Goal: Task Accomplishment & Management: Use online tool/utility

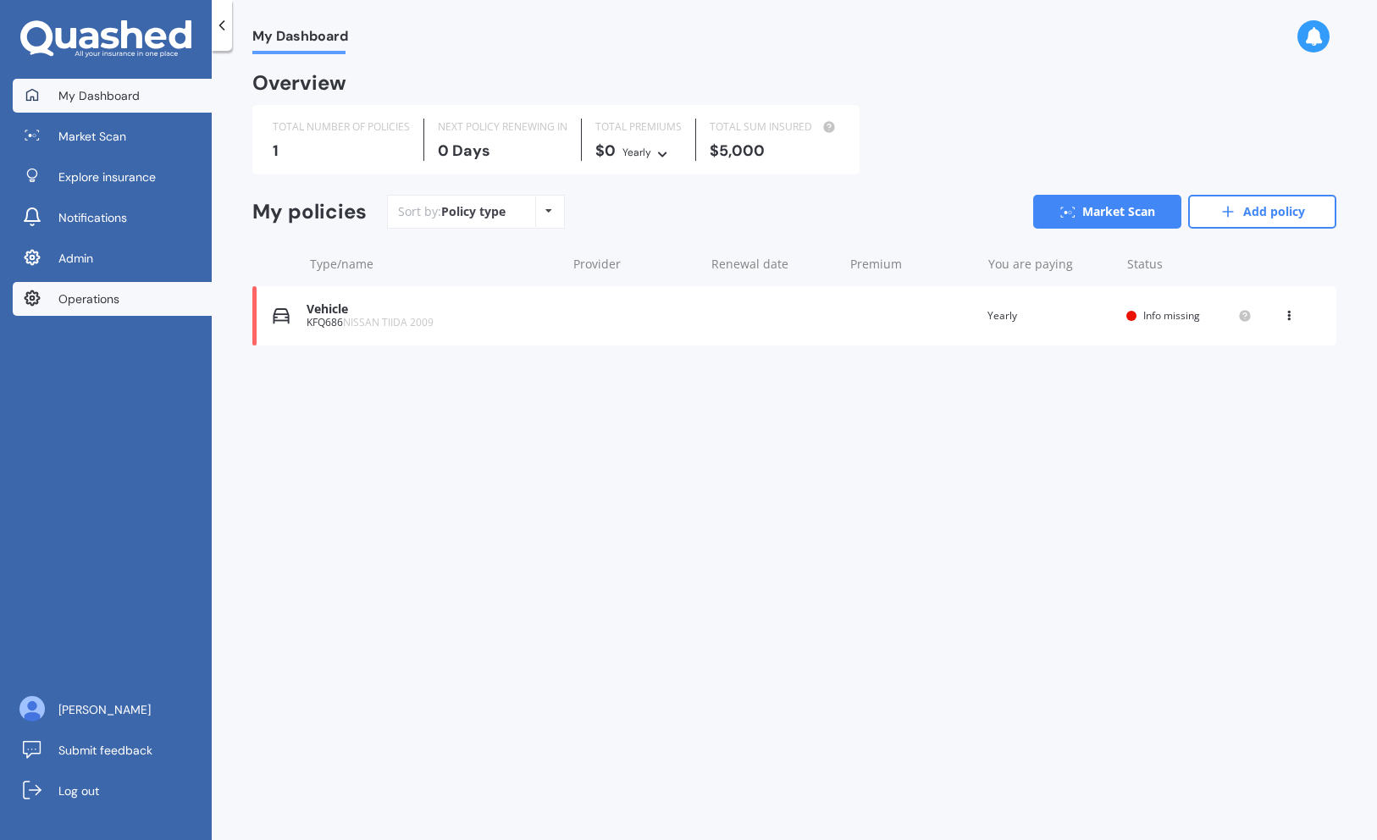
click at [89, 296] on span "Operations" at bounding box center [88, 298] width 61 height 17
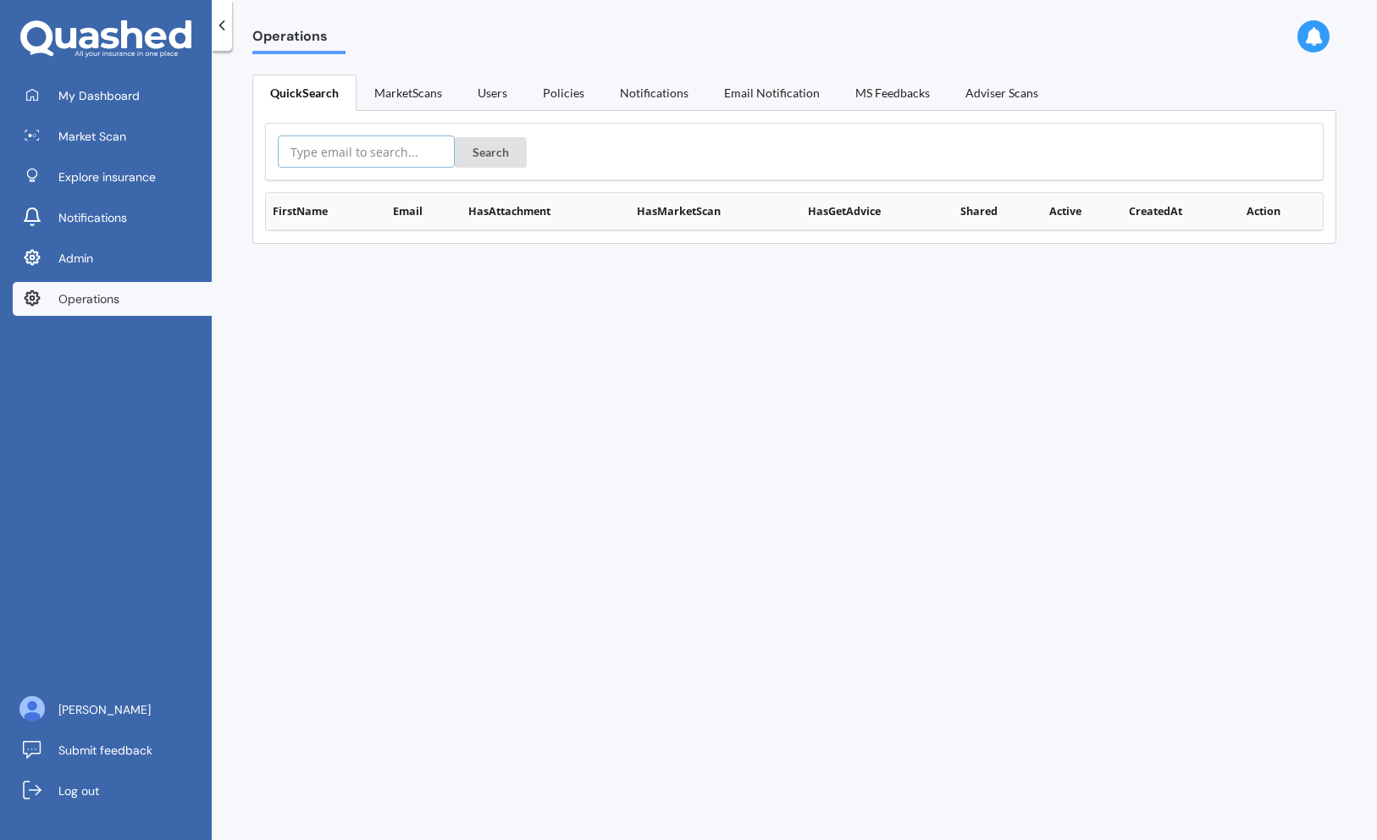
click at [359, 151] on input "text" at bounding box center [366, 151] width 177 height 32
paste input "[EMAIL_ADDRESS][DOMAIN_NAME]"
type input "[EMAIL_ADDRESS][DOMAIN_NAME]"
click at [455, 137] on button "Search" at bounding box center [491, 152] width 72 height 30
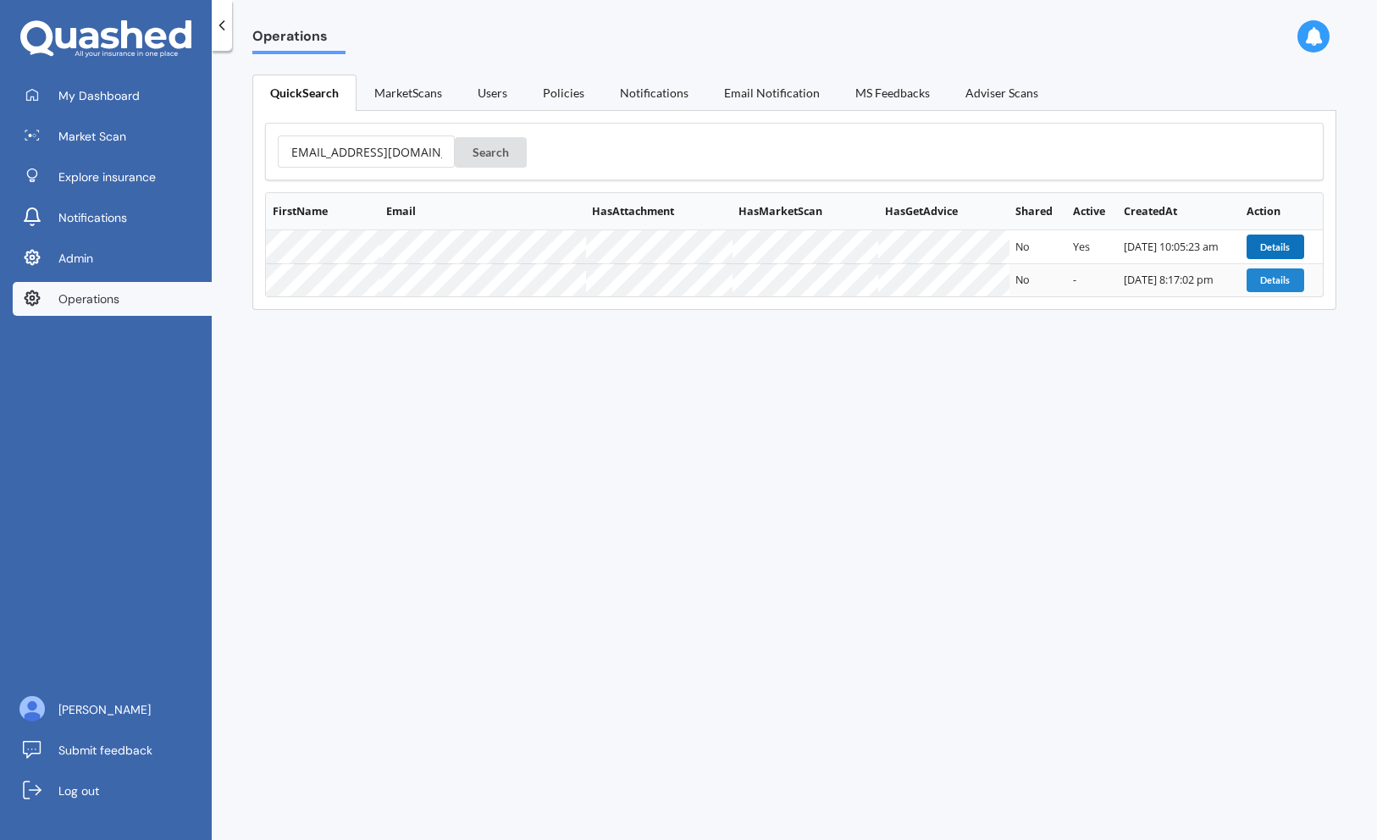
scroll to position [0, 0]
click at [1273, 241] on button "Details" at bounding box center [1275, 247] width 58 height 24
click at [1263, 283] on button "Details" at bounding box center [1275, 280] width 58 height 24
click at [1269, 247] on button "Details" at bounding box center [1275, 247] width 58 height 24
click at [1276, 283] on button "Details" at bounding box center [1275, 280] width 58 height 24
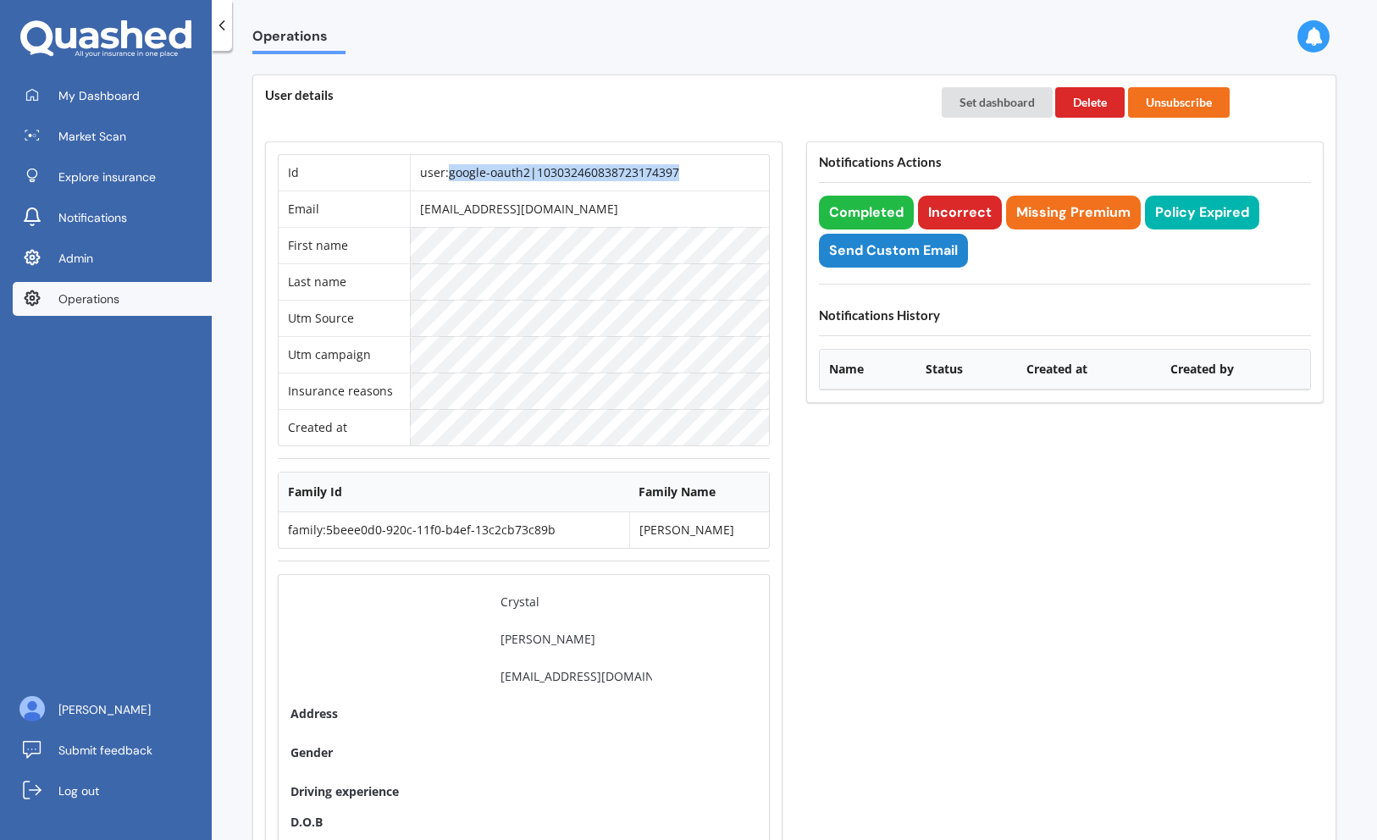
drag, startPoint x: 693, startPoint y: 173, endPoint x: 465, endPoint y: 178, distance: 228.7
click at [465, 178] on td "user:google-oauth2|103032460838723174397" at bounding box center [589, 173] width 359 height 36
copy td "google-oauth2|103032460838723174397"
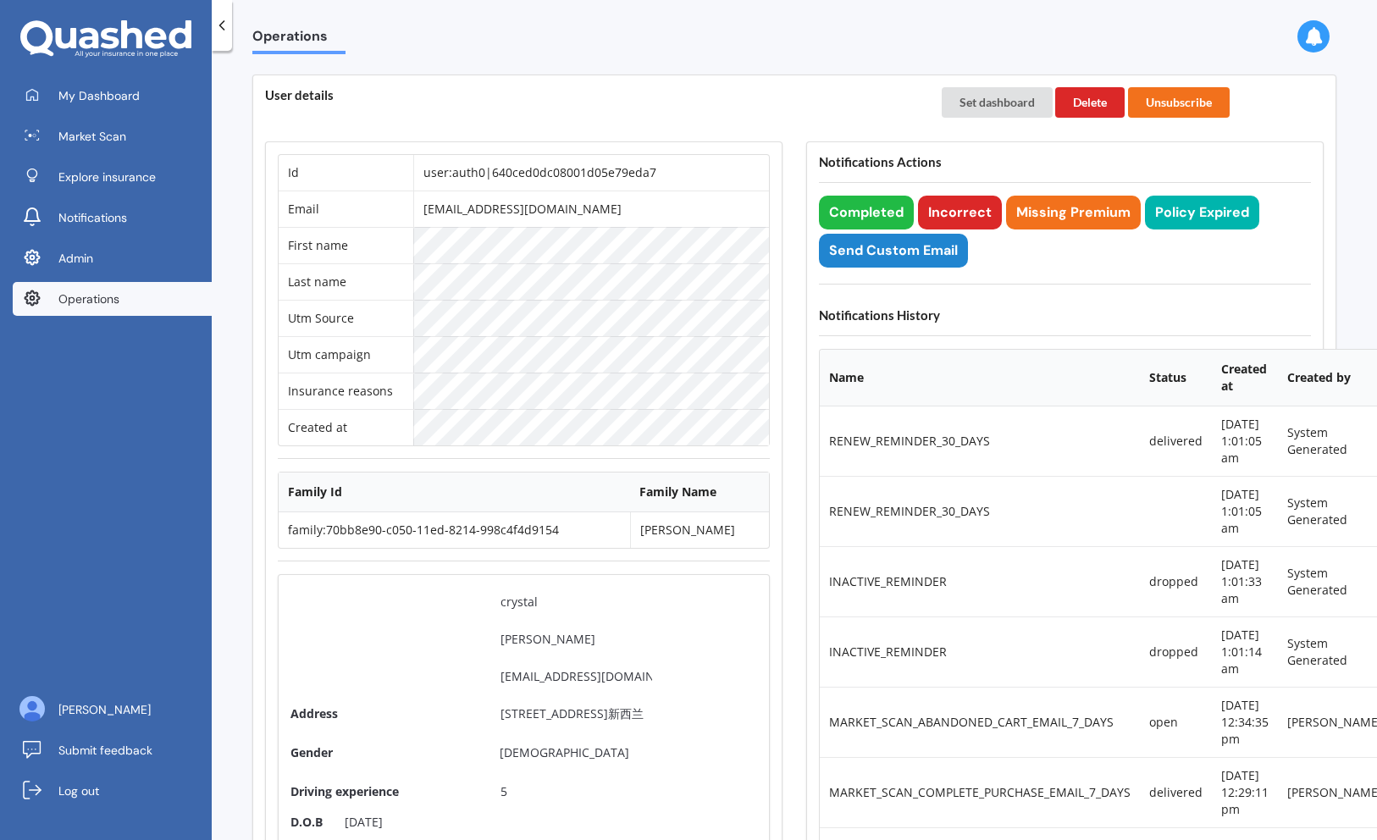
click at [562, 166] on td "user:auth0|640ced0dc08001d05e79eda7" at bounding box center [591, 173] width 356 height 36
copy td "user:auth0|640ced0dc08001d05e79eda7"
click at [676, 178] on td "user:auth0|640ced0dc08001d05e79eda7" at bounding box center [591, 173] width 356 height 36
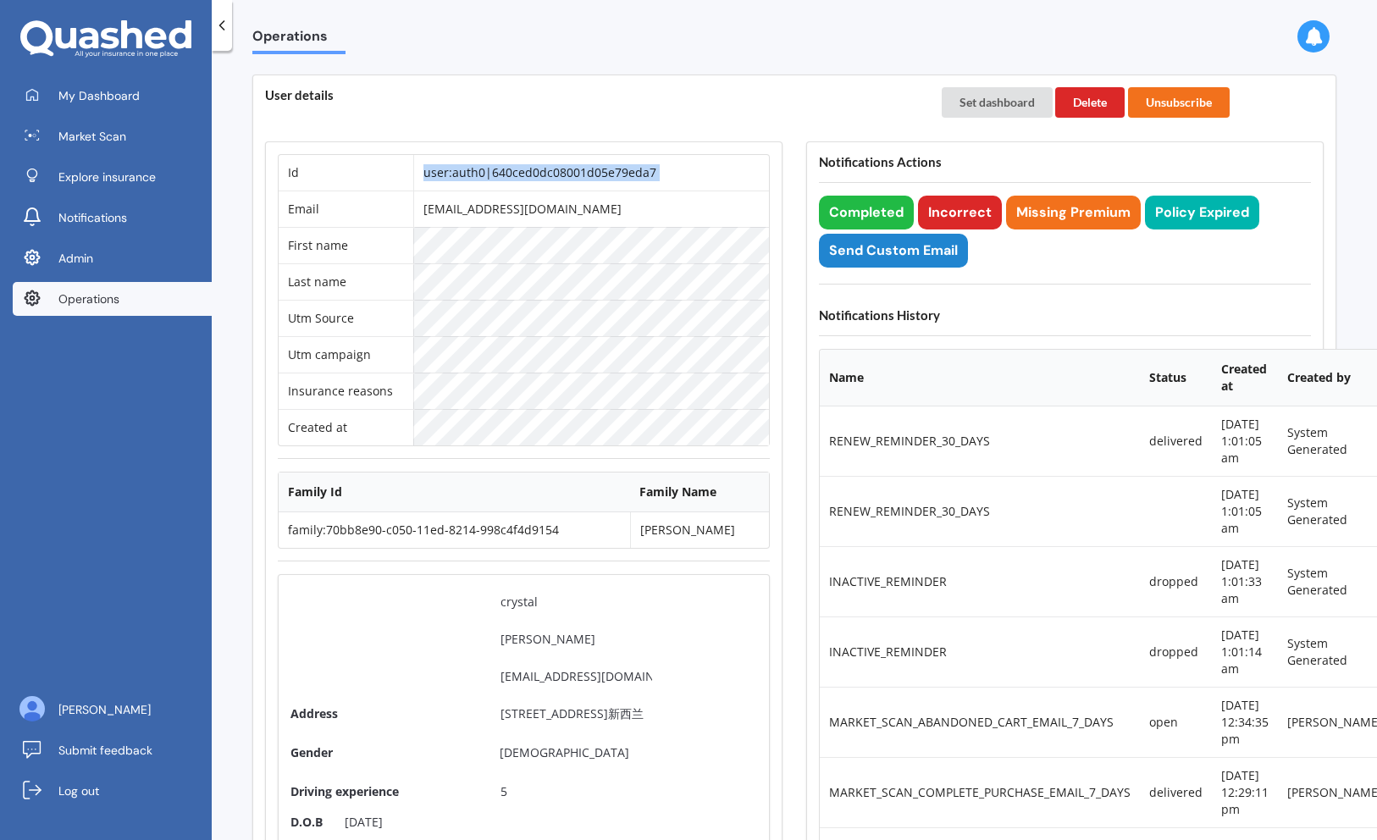
drag, startPoint x: 675, startPoint y: 173, endPoint x: 489, endPoint y: 180, distance: 185.6
click at [489, 180] on td "user:auth0|640ced0dc08001d05e79eda7" at bounding box center [591, 173] width 356 height 36
drag, startPoint x: 477, startPoint y: 178, endPoint x: 676, endPoint y: 177, distance: 199.0
click at [676, 177] on td "user:auth0|640ced0dc08001d05e79eda7" at bounding box center [591, 173] width 356 height 36
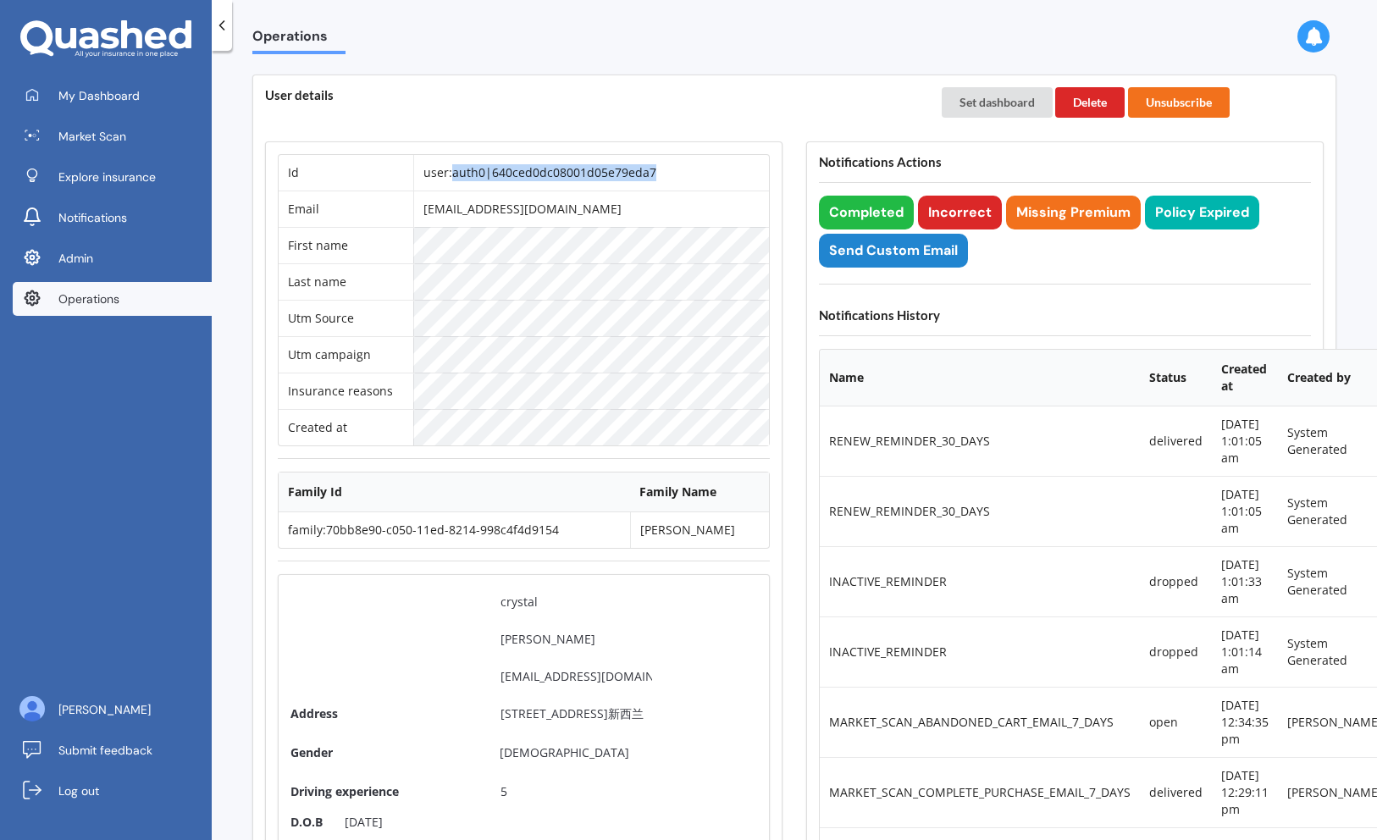
copy td "auth0|640ced0dc08001d05e79eda7"
click at [108, 299] on span "Operations" at bounding box center [88, 298] width 61 height 17
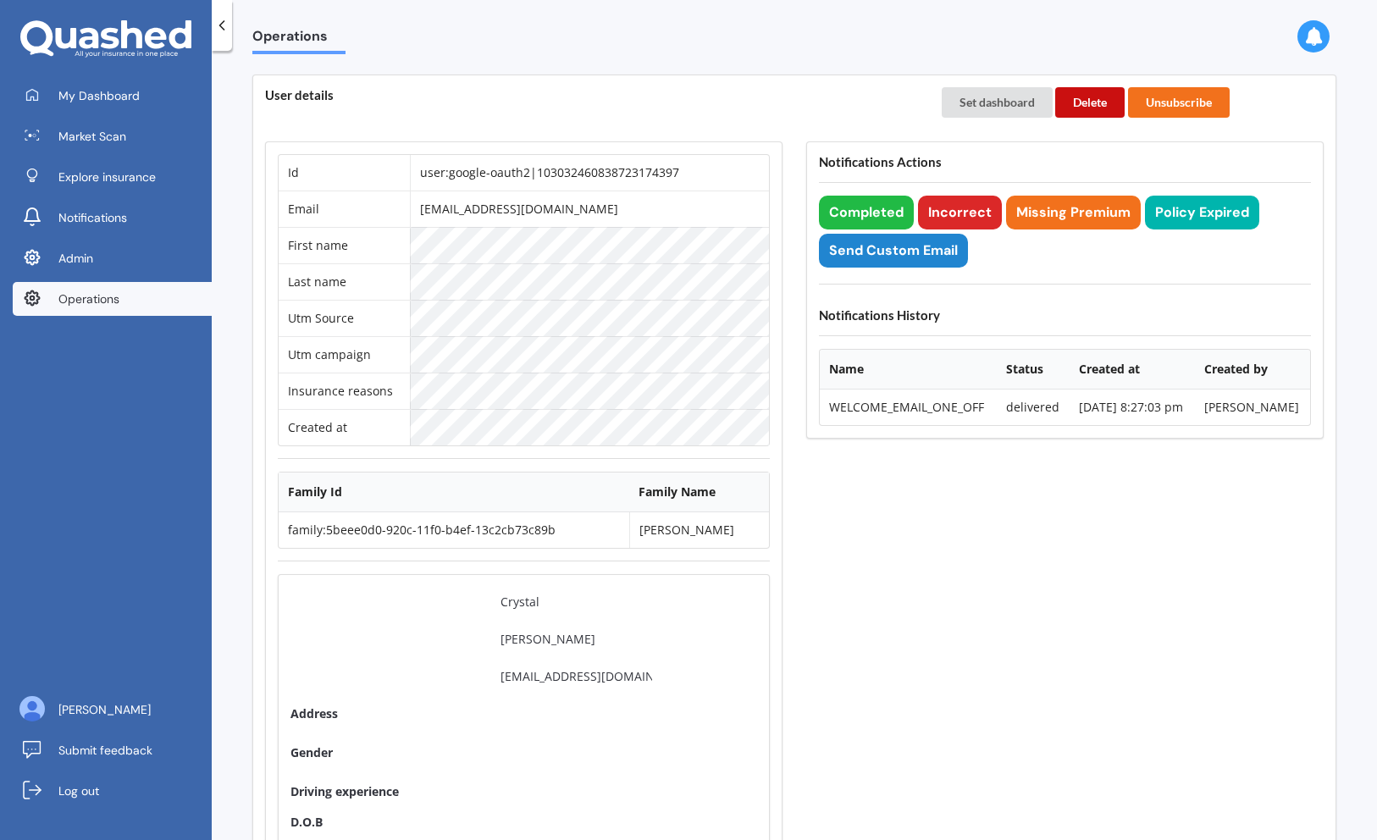
click at [1089, 104] on button "Delete" at bounding box center [1089, 102] width 69 height 30
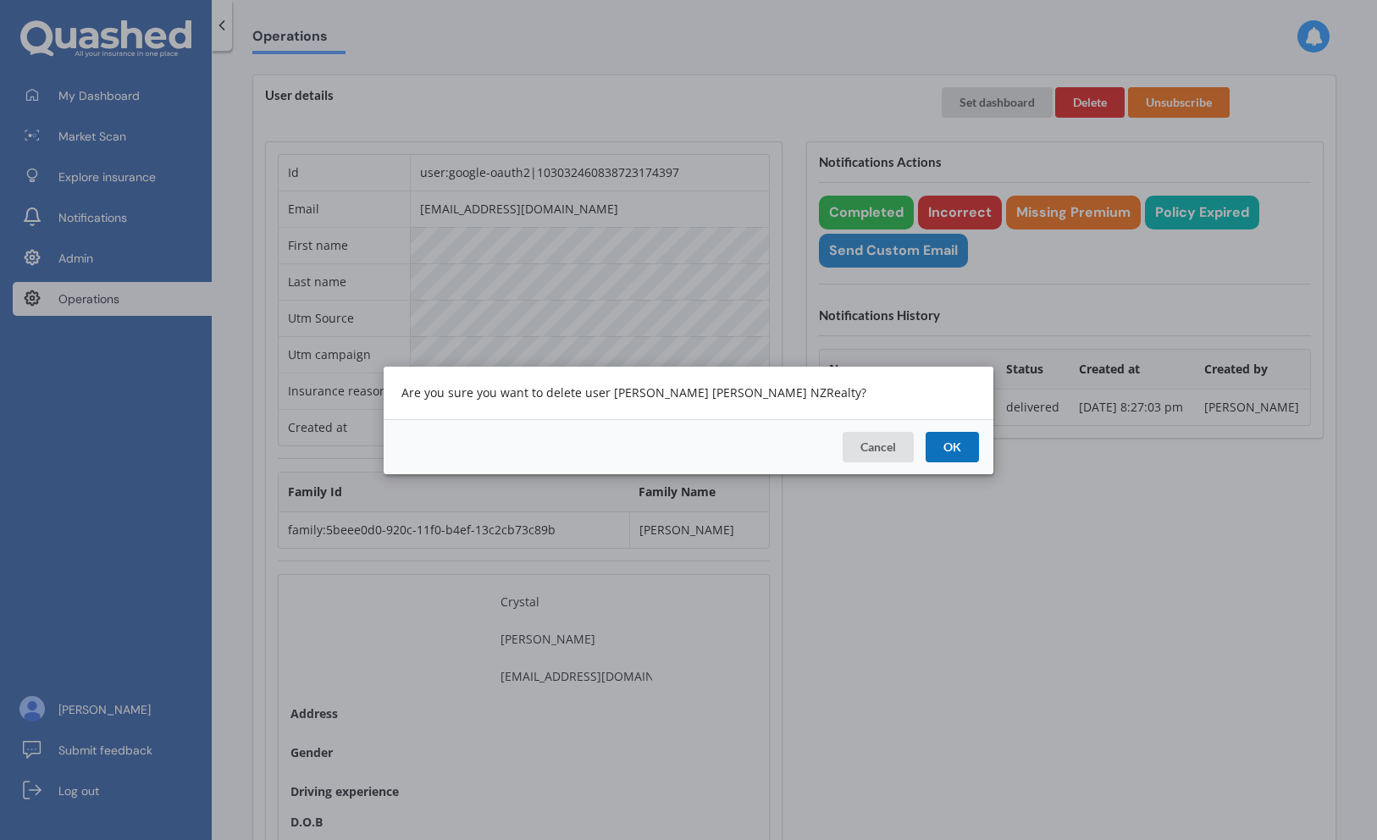
click at [956, 460] on button "OK" at bounding box center [951, 446] width 53 height 30
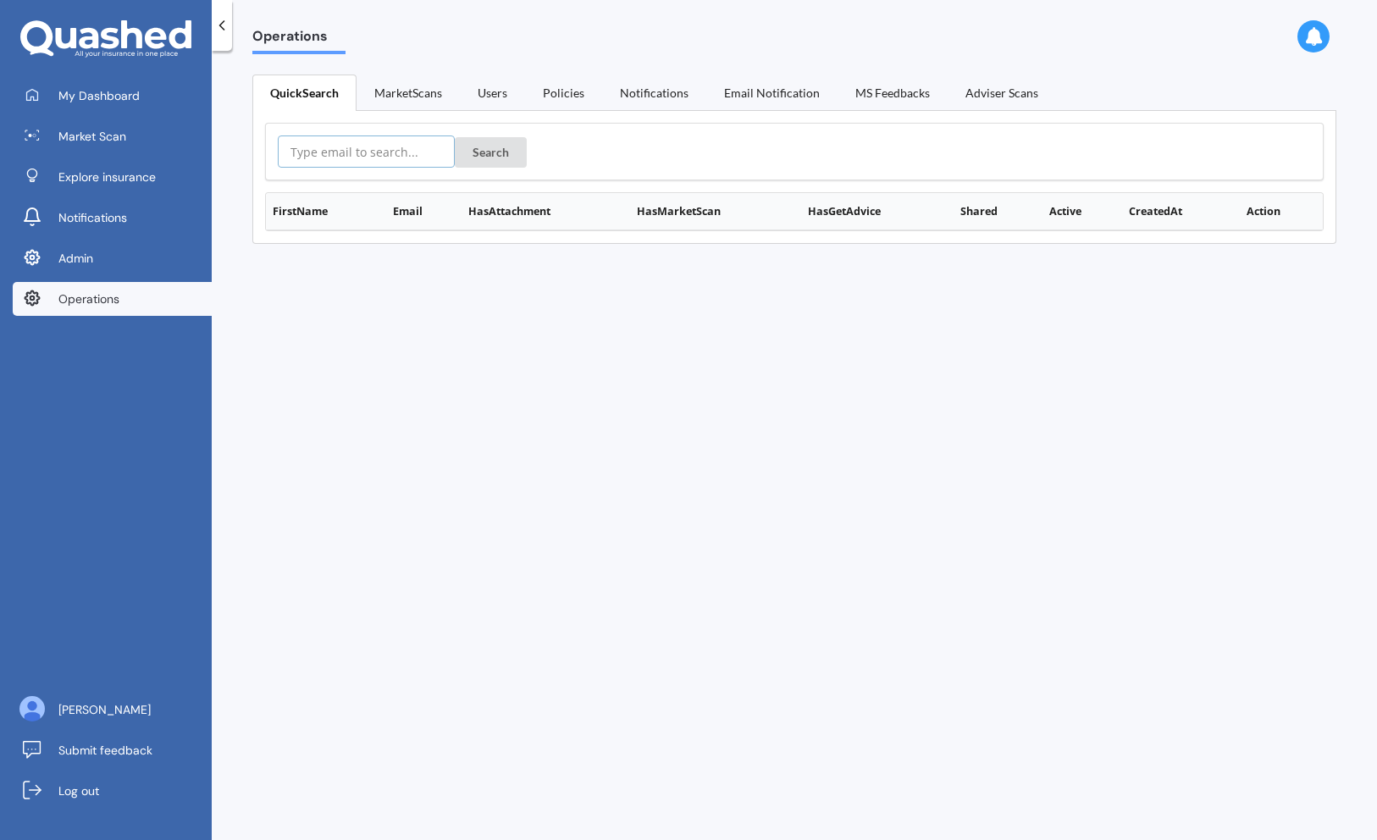
click at [376, 161] on input "text" at bounding box center [366, 151] width 177 height 32
paste input "[EMAIL_ADDRESS][DOMAIN_NAME]"
type input "[EMAIL_ADDRESS][DOMAIN_NAME]"
click at [455, 137] on button "Search" at bounding box center [491, 152] width 72 height 30
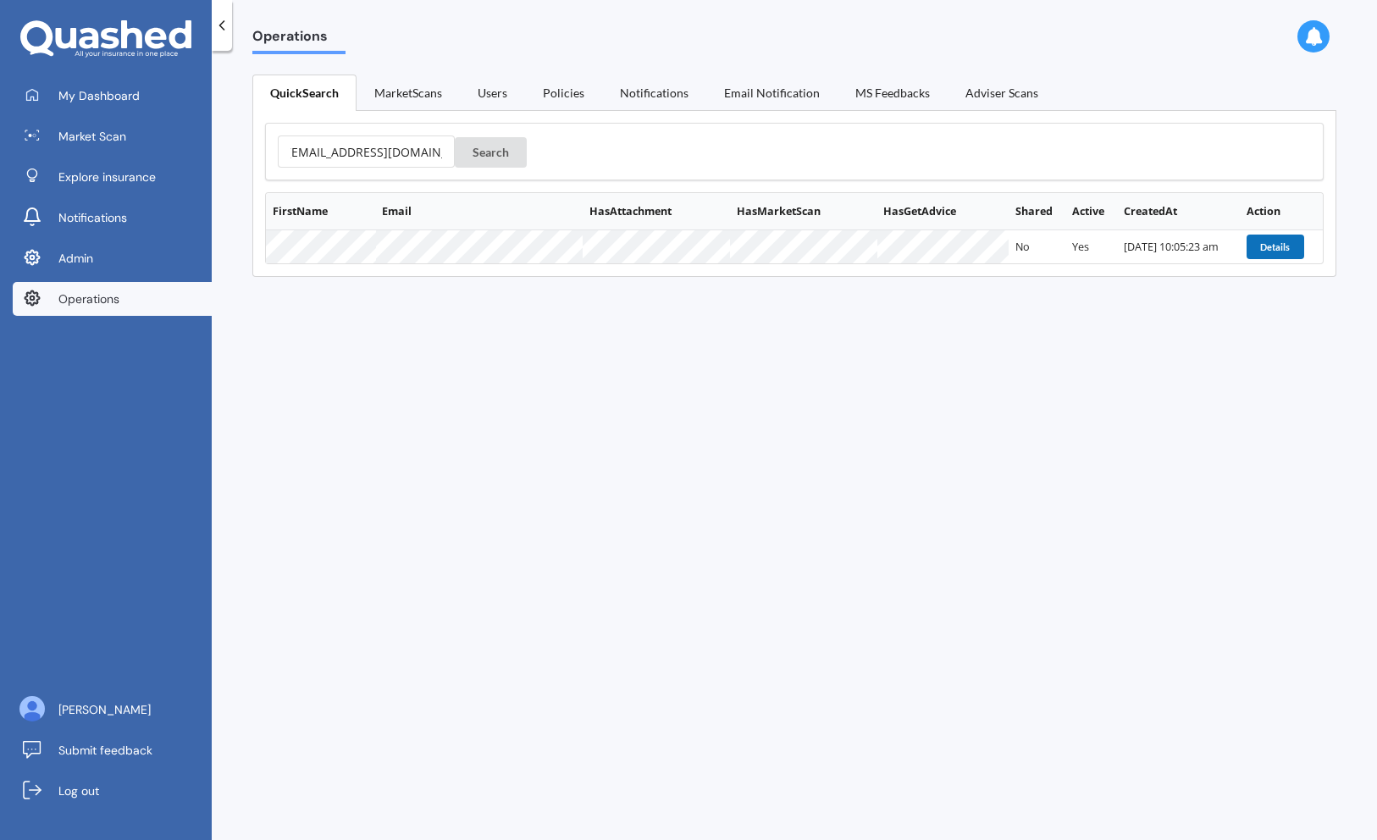
scroll to position [0, 0]
click at [1259, 247] on button "Details" at bounding box center [1275, 247] width 58 height 24
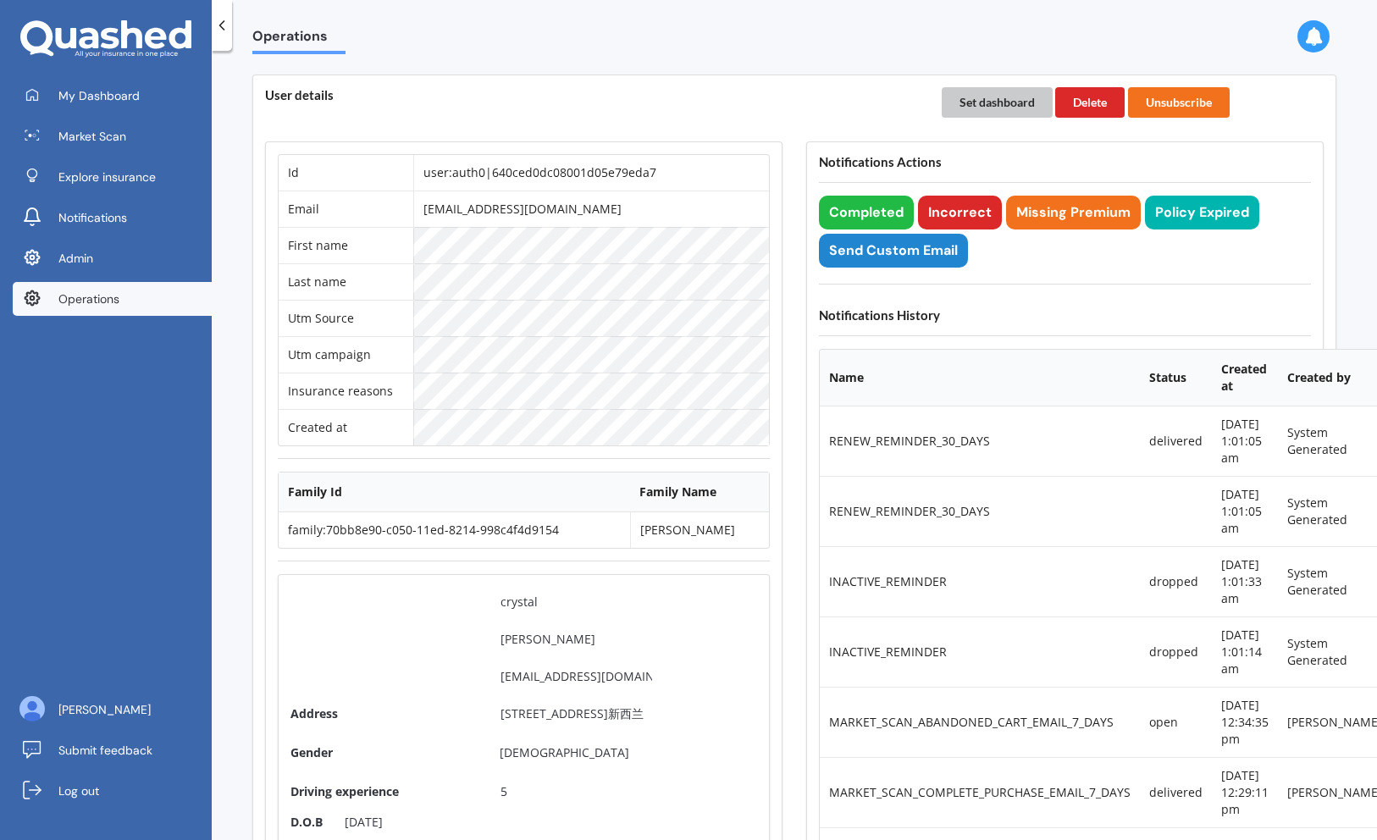
click at [964, 100] on button "Set dashboard" at bounding box center [997, 102] width 111 height 30
click at [119, 88] on span "My Dashboard" at bounding box center [98, 95] width 81 height 17
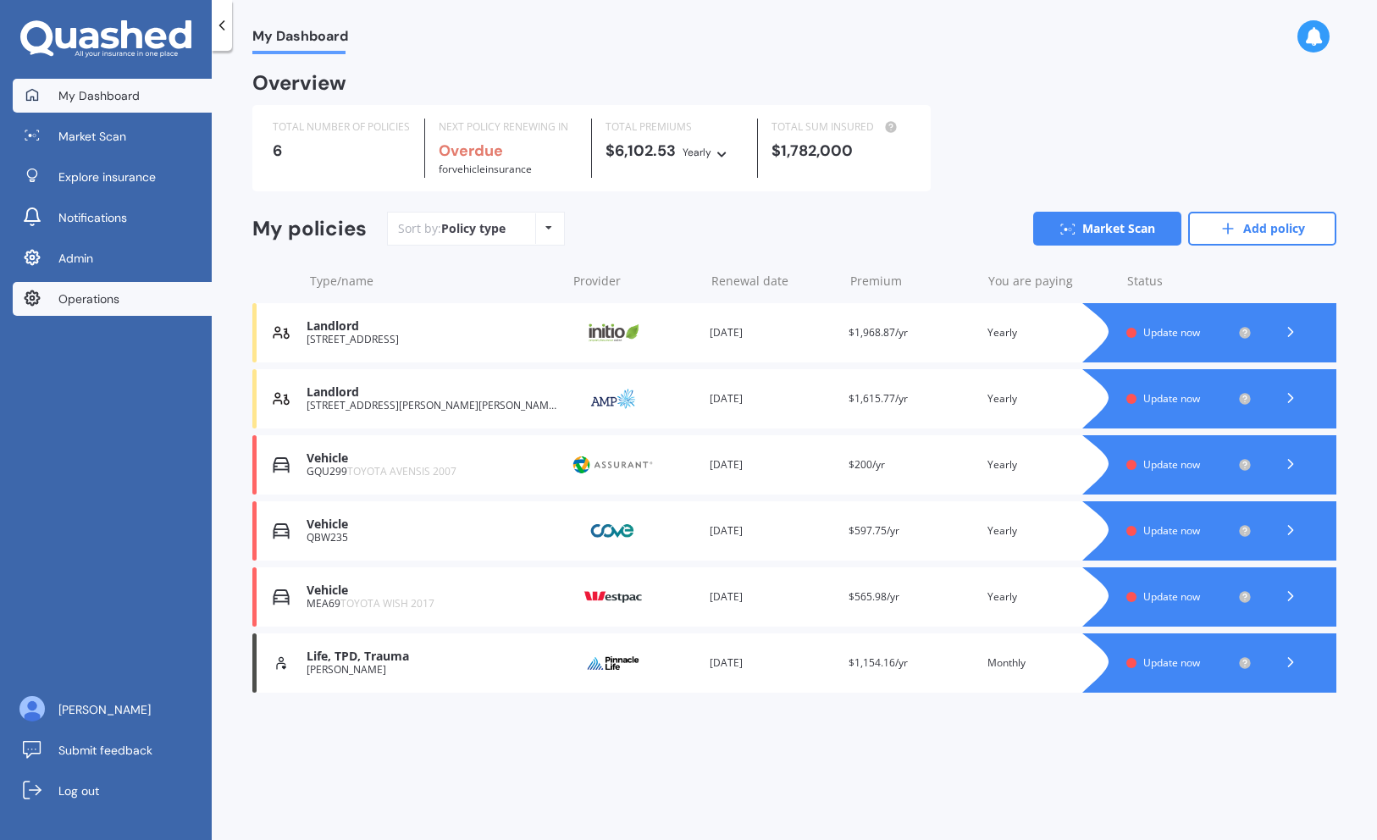
click at [107, 296] on span "Operations" at bounding box center [88, 298] width 61 height 17
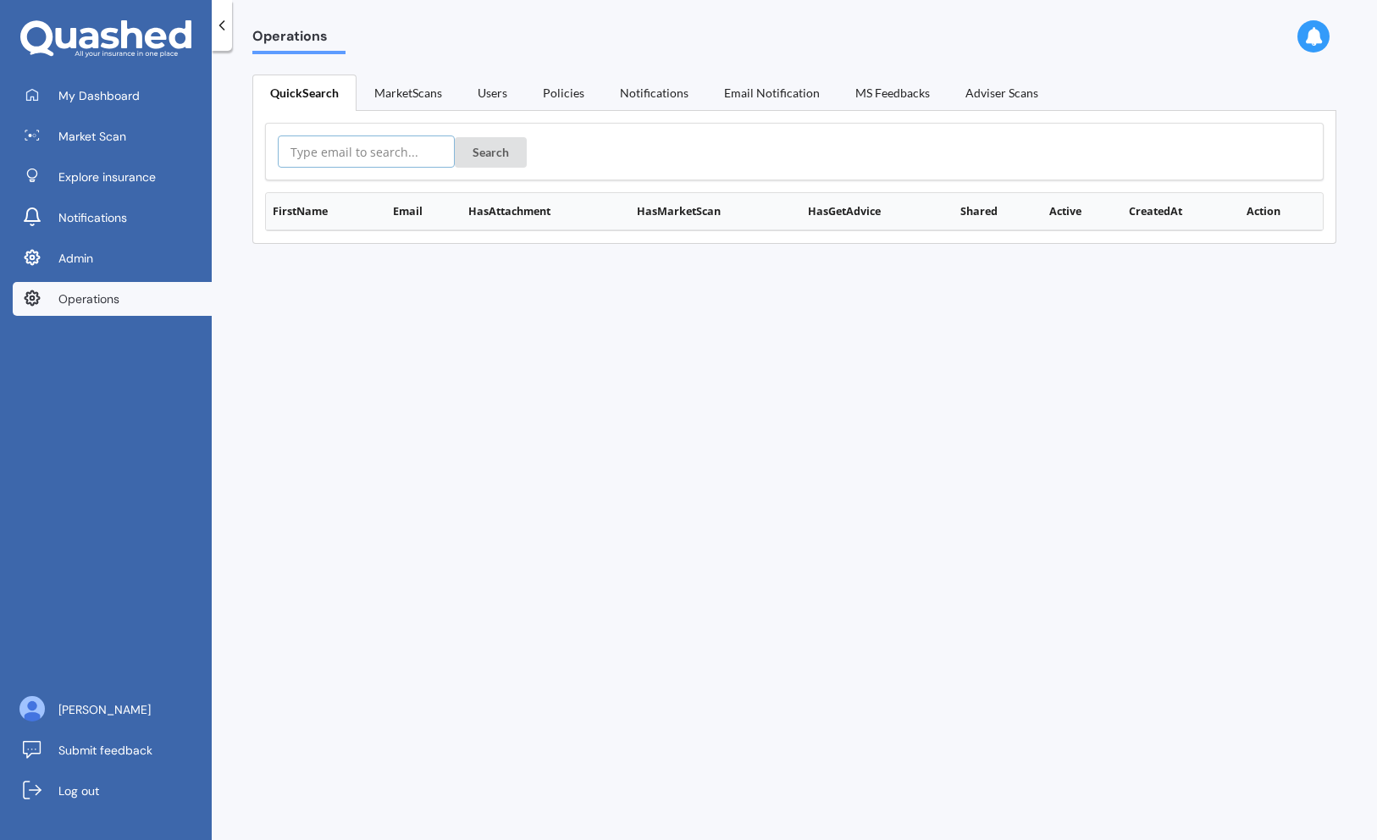
click at [367, 147] on input "text" at bounding box center [366, 151] width 177 height 32
paste input "crystal7chen@gmail.com"
type input "crystal7chen@gmail.com"
click at [455, 137] on button "Search" at bounding box center [491, 152] width 72 height 30
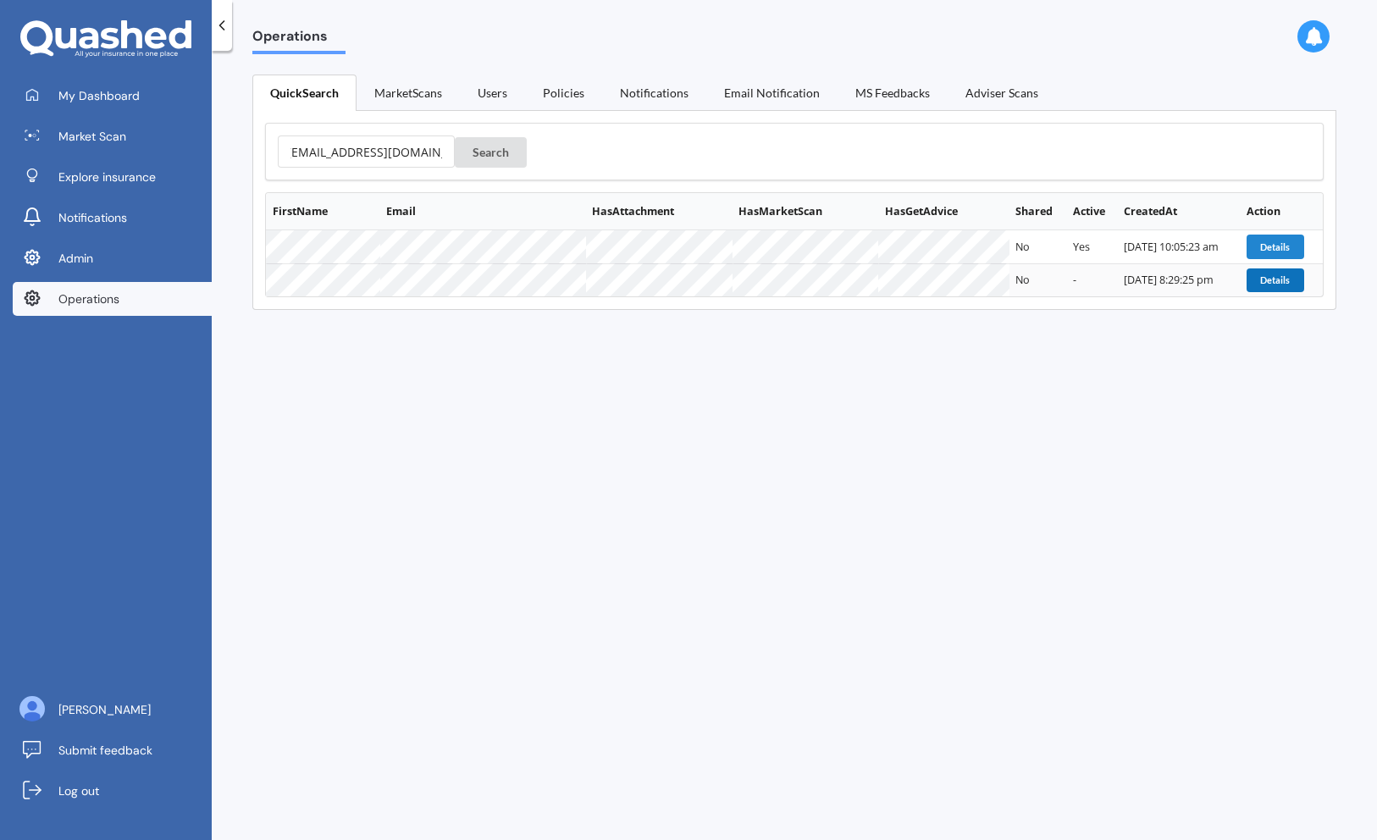
scroll to position [0, 0]
click at [1262, 281] on button "Details" at bounding box center [1275, 280] width 58 height 24
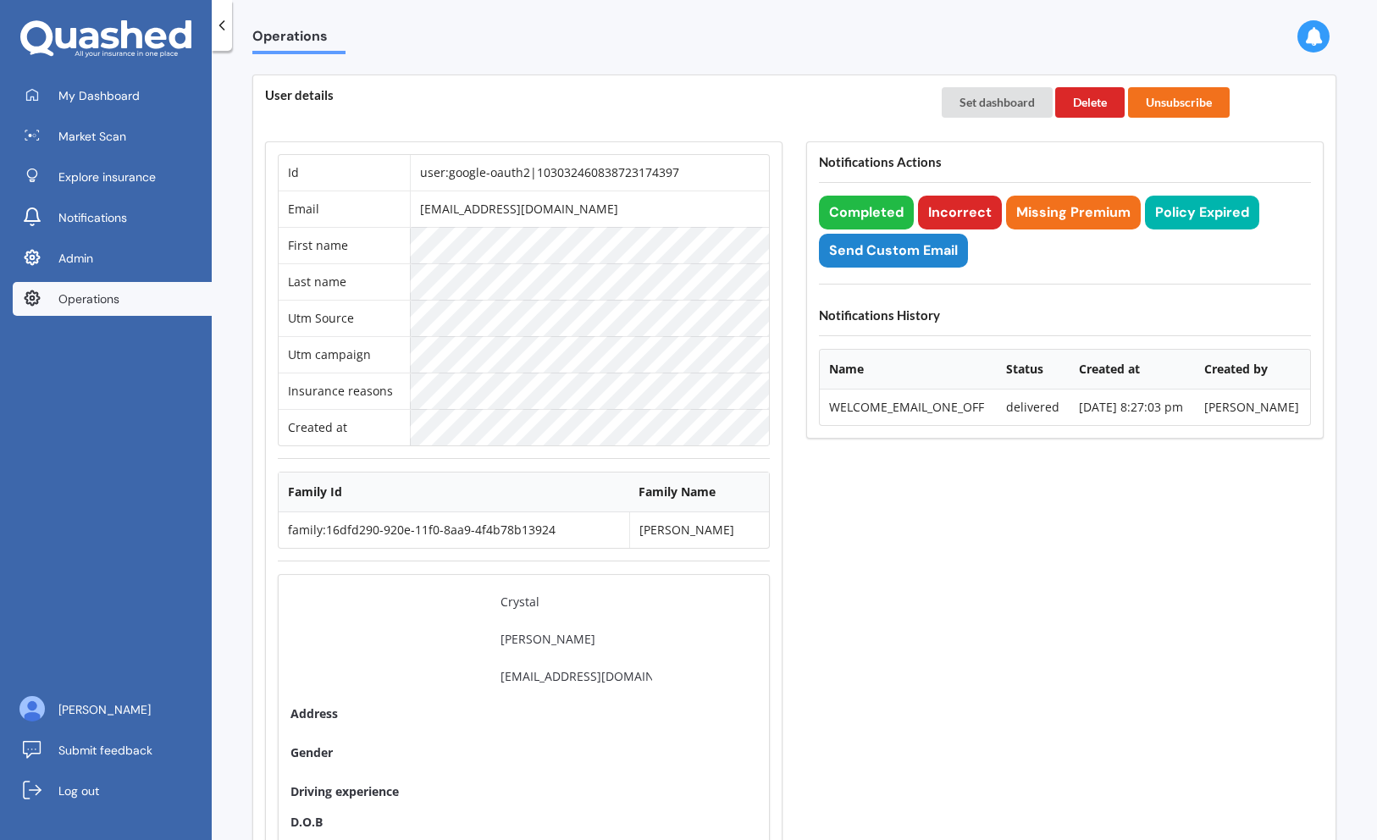
click at [531, 179] on td "user:google-oauth2|103032460838723174397" at bounding box center [589, 173] width 359 height 36
copy td "user:google-oauth2|103032460838723174397"
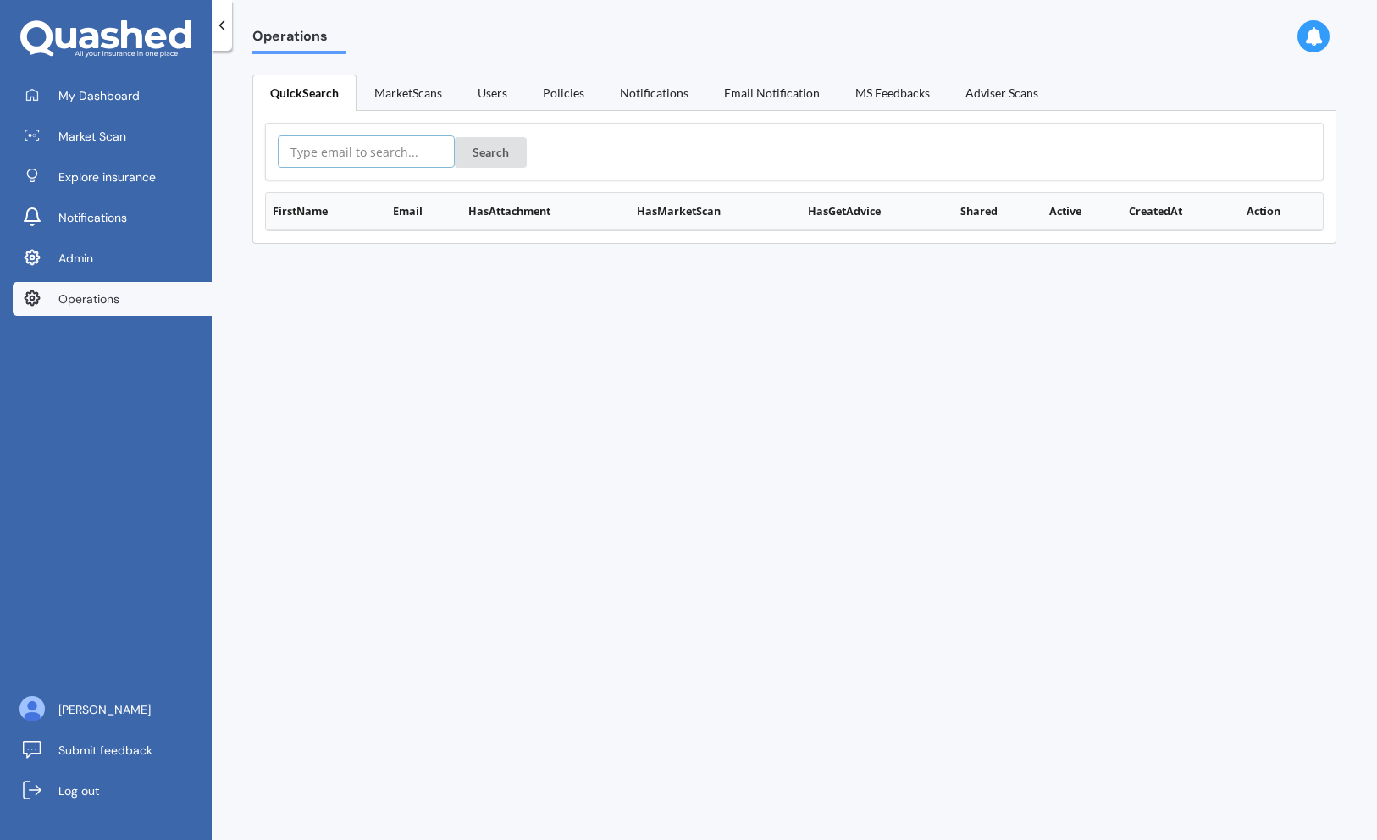
click at [323, 156] on input "text" at bounding box center [366, 151] width 177 height 32
paste input "user:google-oauth2|103032460838723174397"
type input "user:google-oauth2|103032460838723174397"
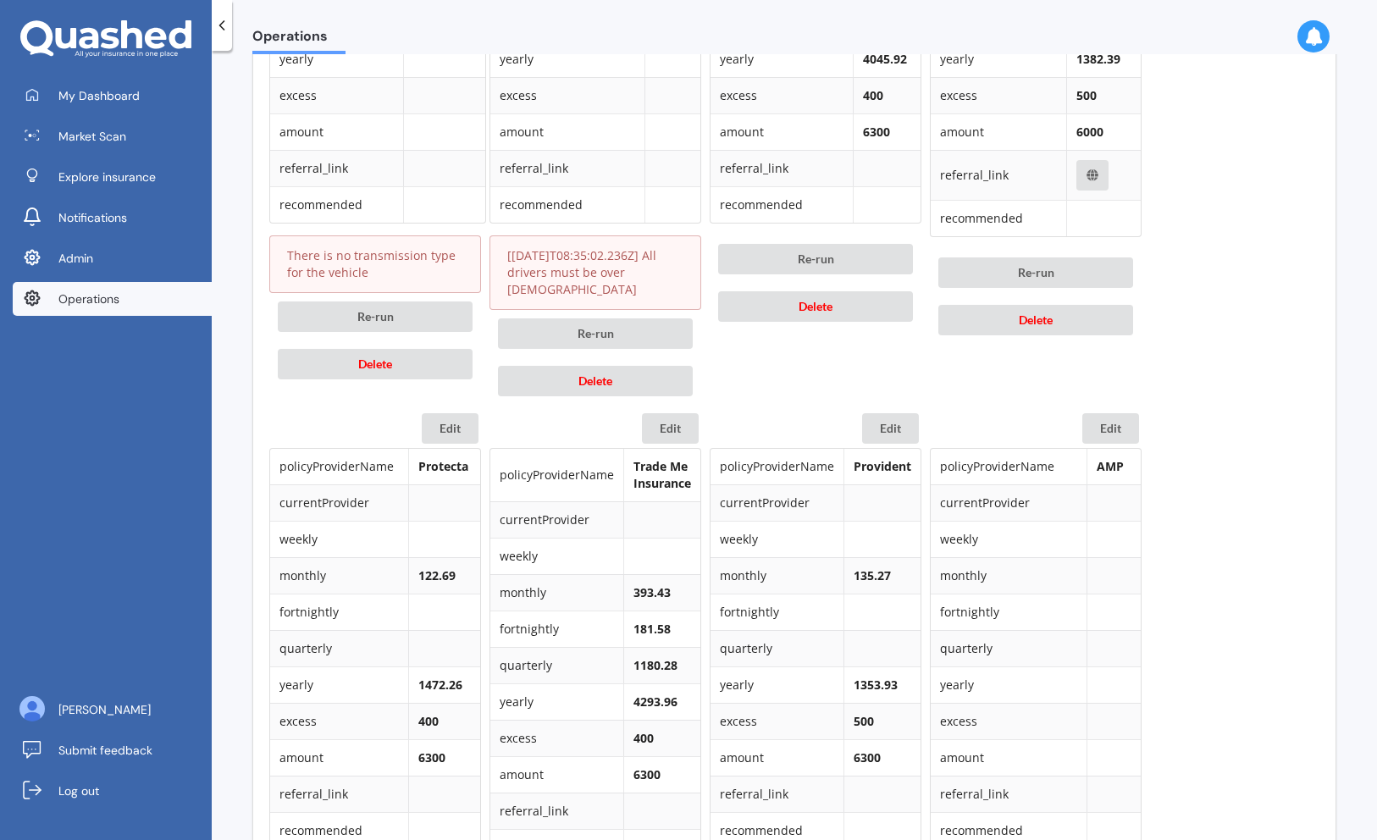
scroll to position [1119, 0]
click at [566, 381] on button "Delete" at bounding box center [595, 378] width 195 height 30
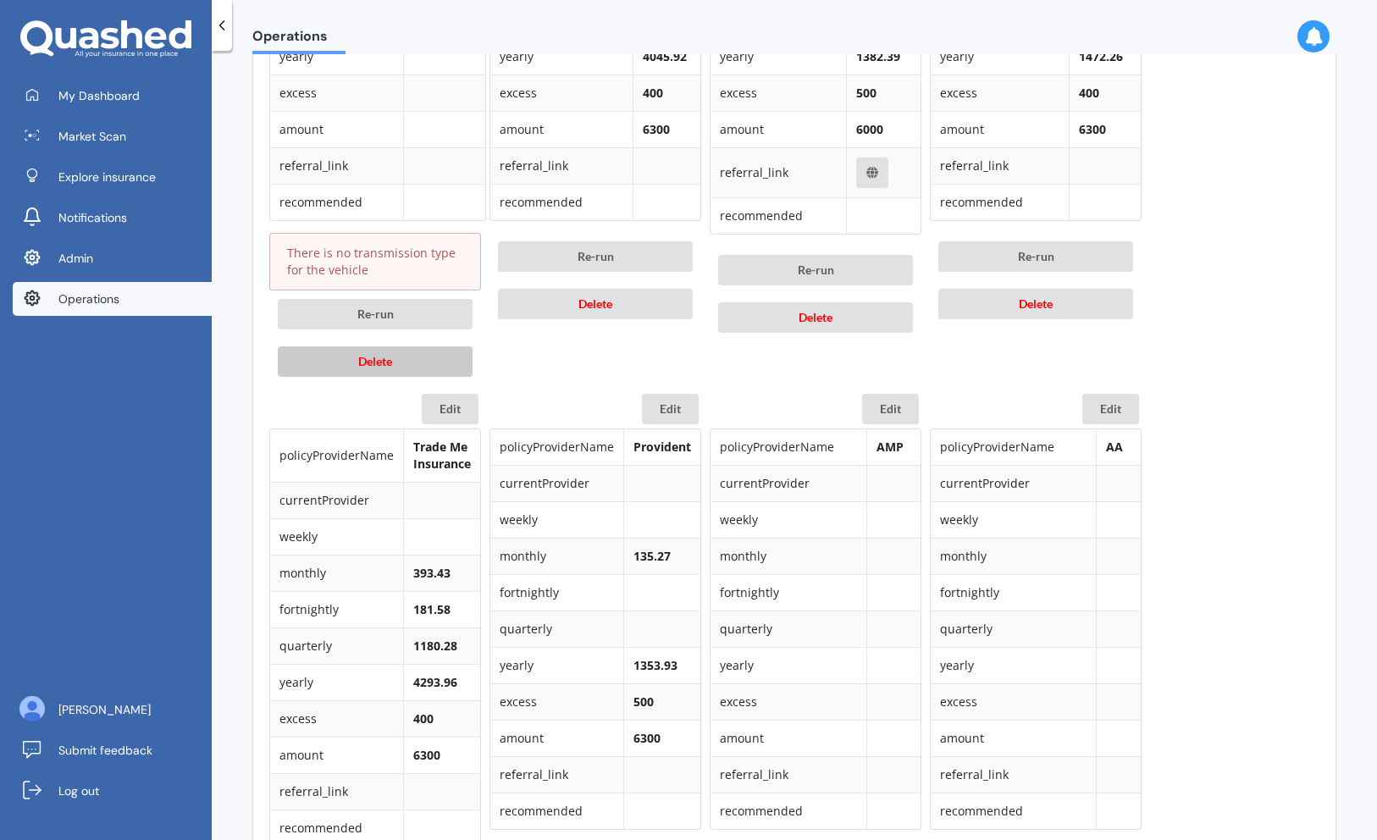
click at [399, 368] on button "Delete" at bounding box center [375, 361] width 195 height 30
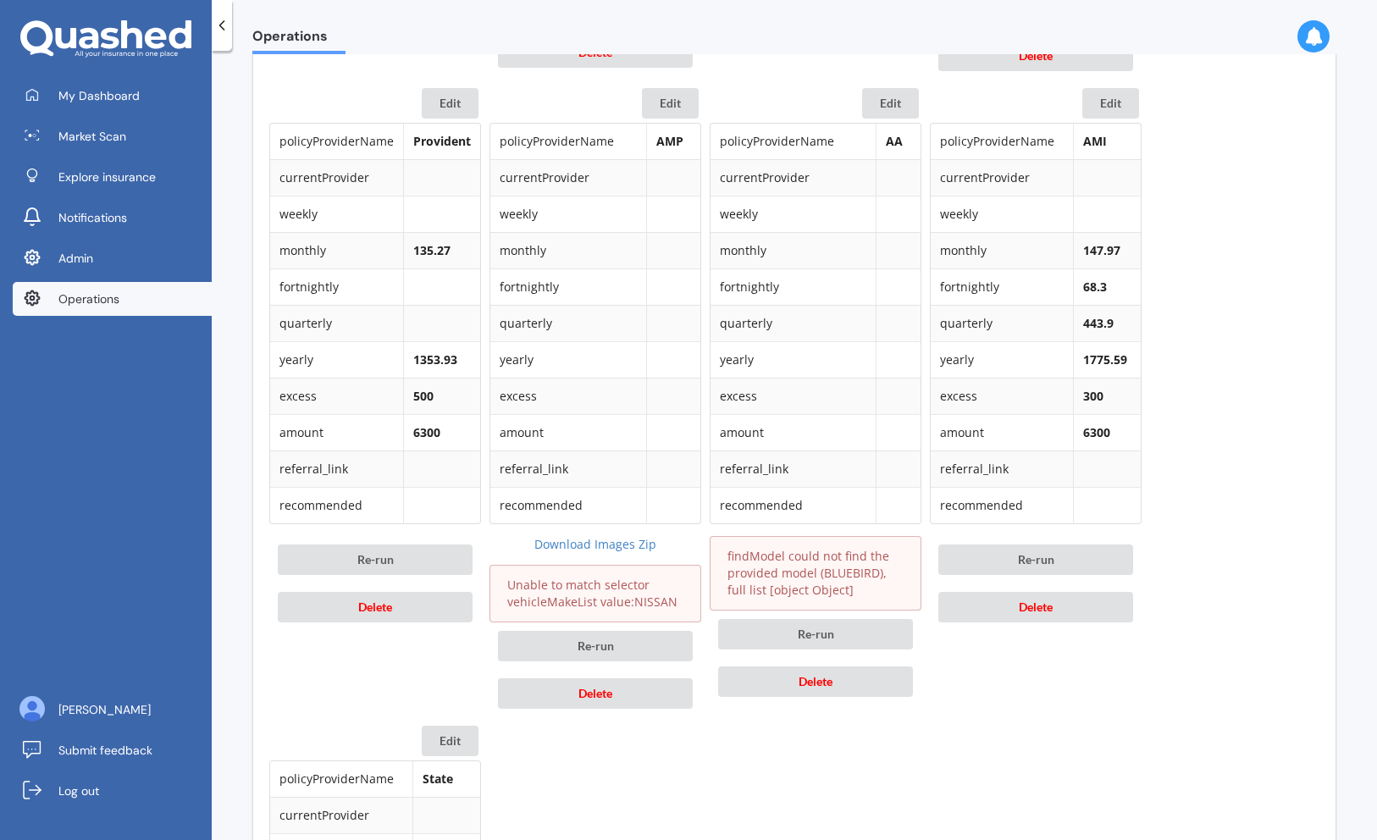
scroll to position [1396, 0]
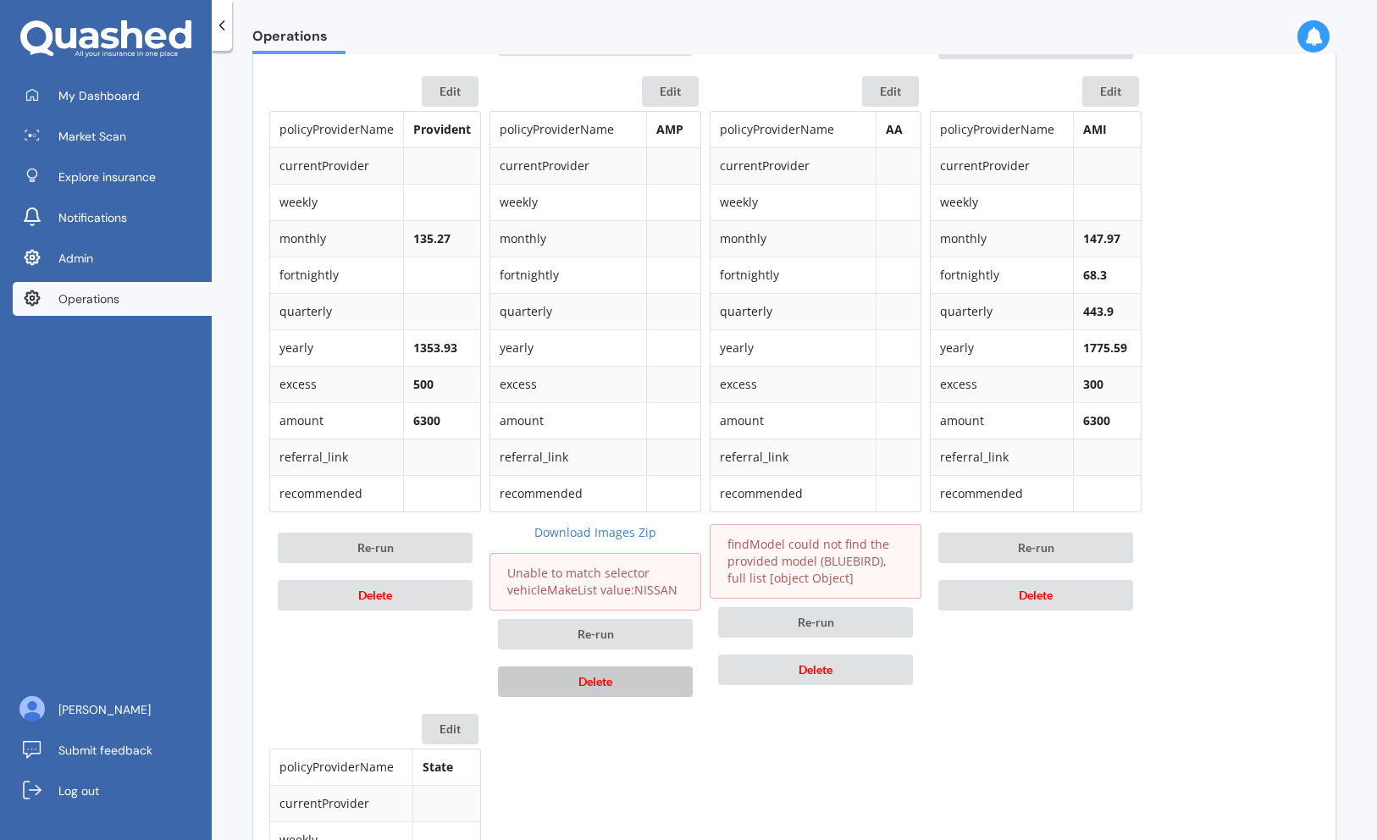
click at [612, 677] on span "Delete" at bounding box center [595, 681] width 34 height 14
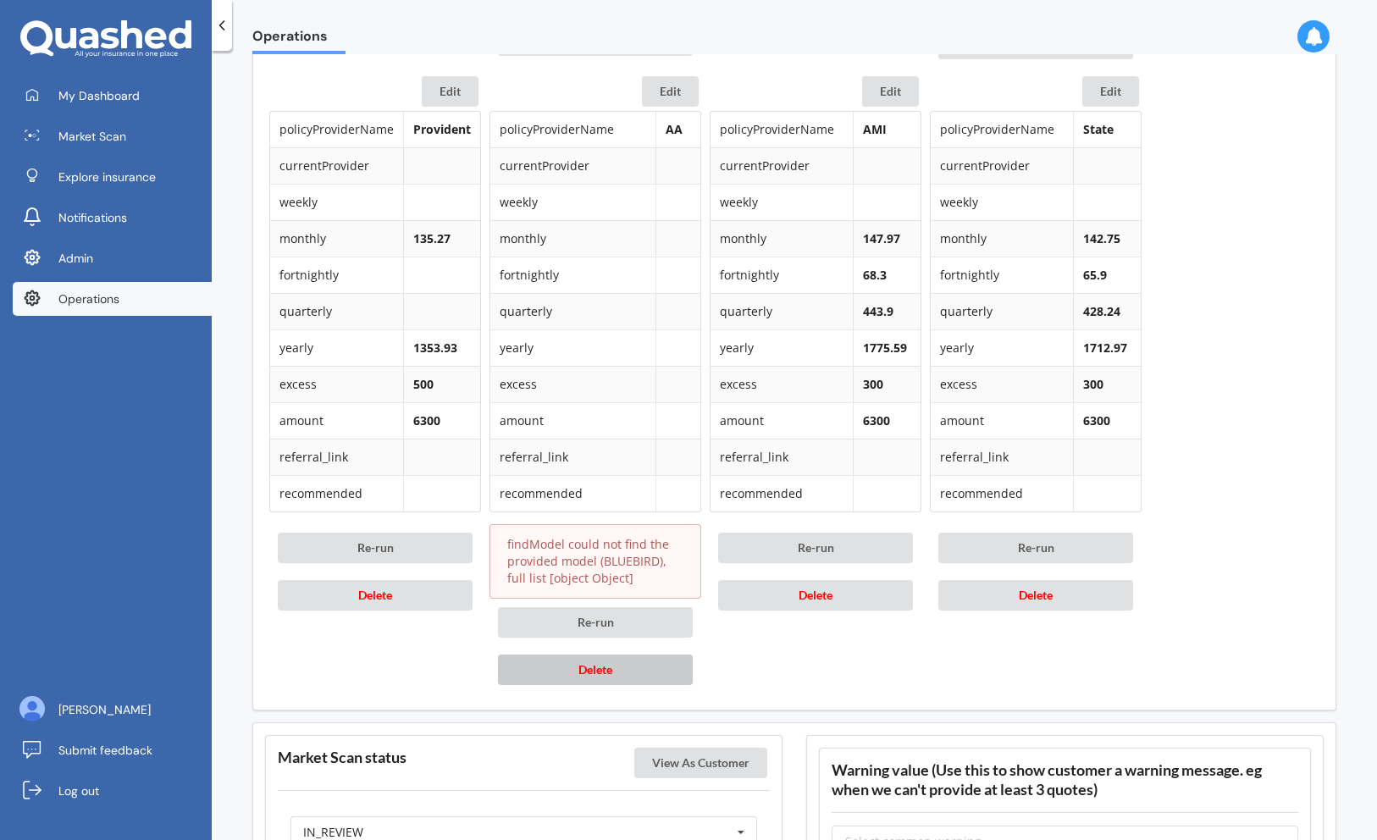
click at [616, 665] on button "Delete" at bounding box center [595, 670] width 195 height 30
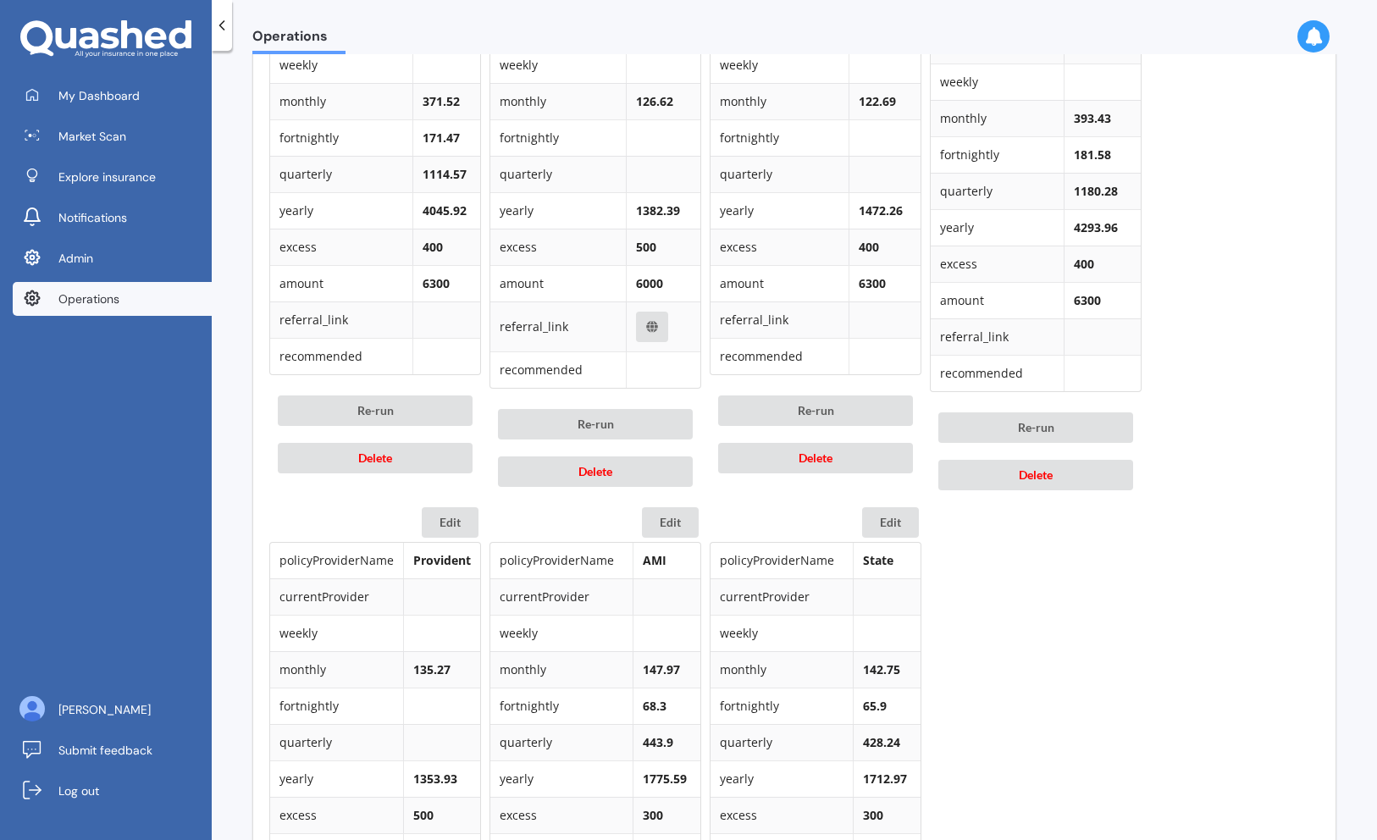
scroll to position [969, 0]
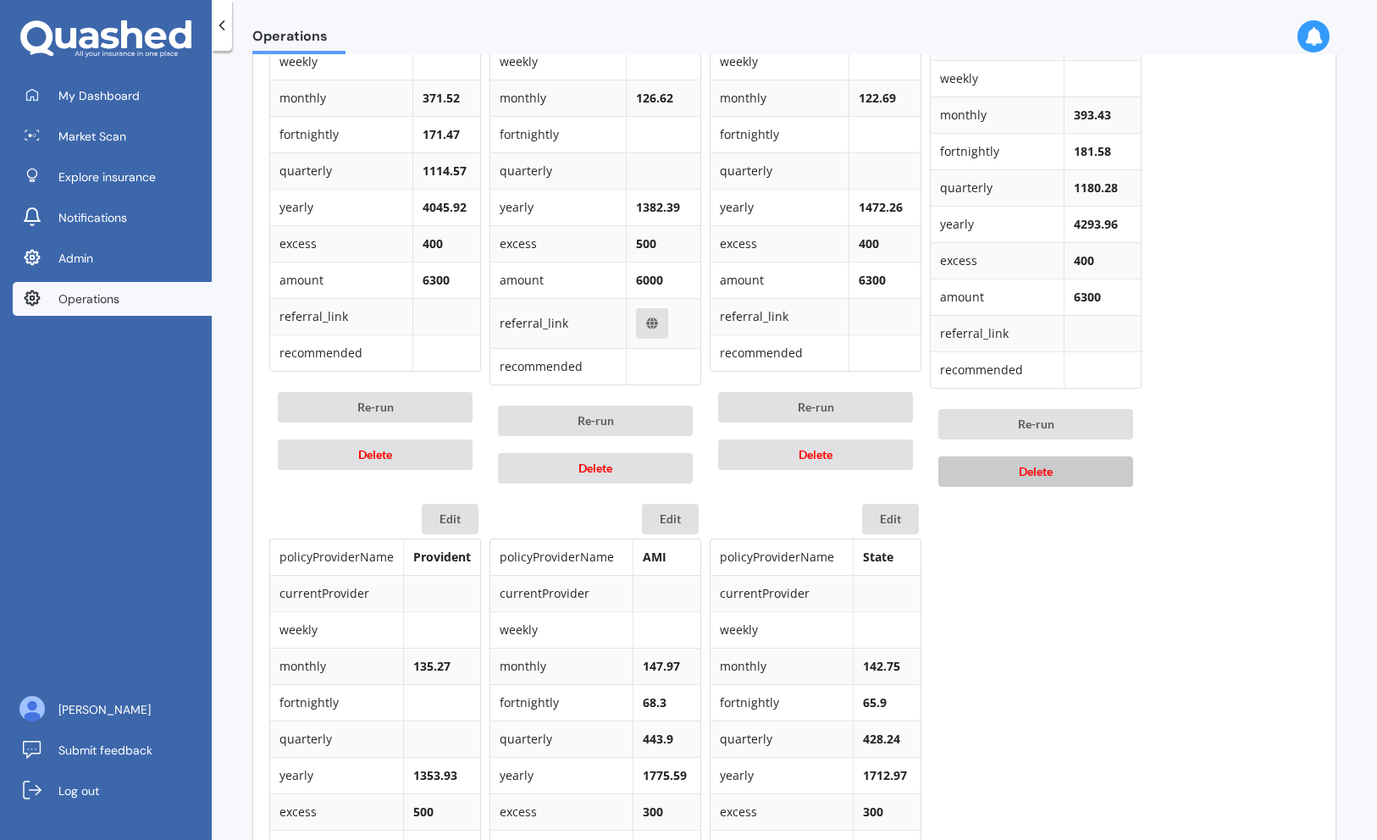
click at [1020, 467] on span "Delete" at bounding box center [1036, 471] width 34 height 14
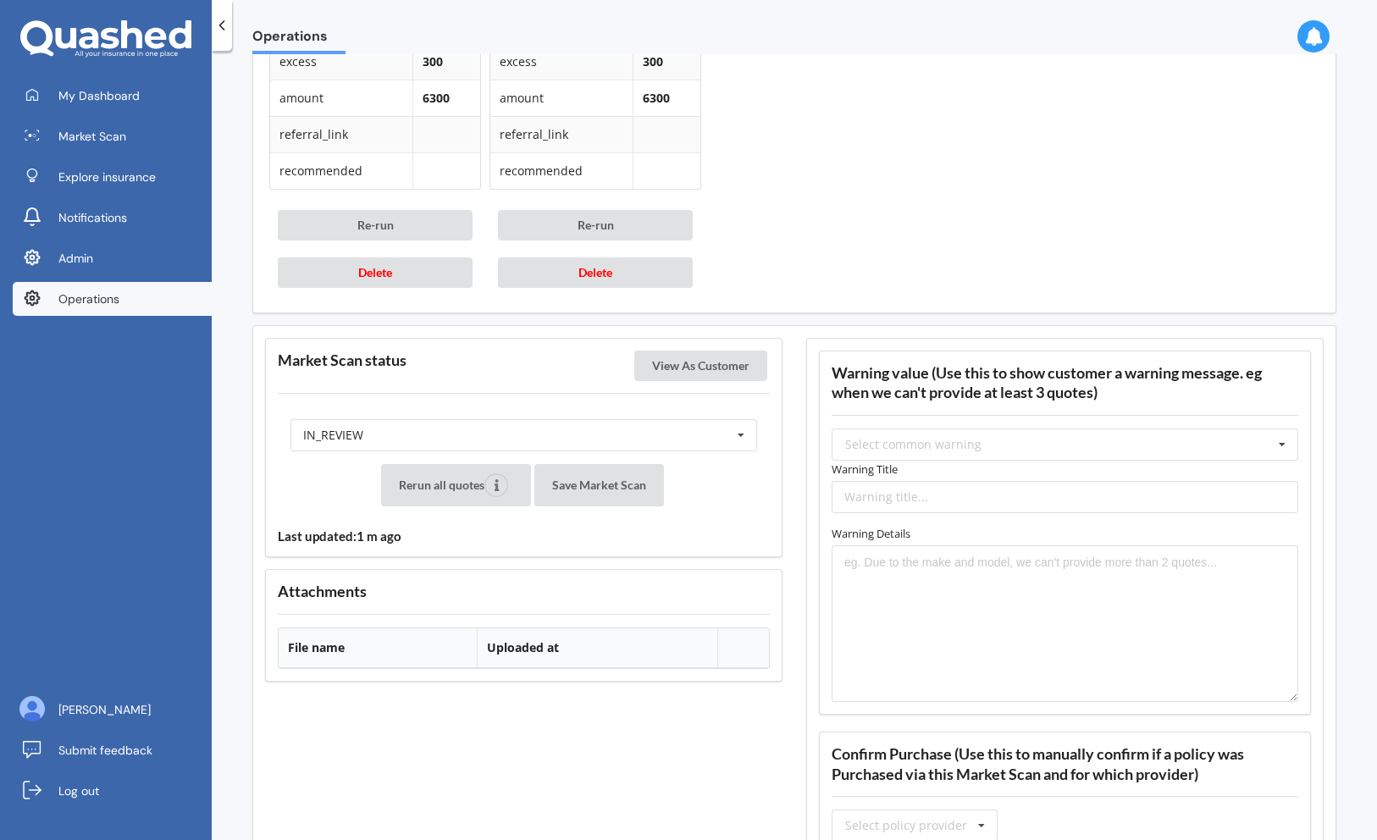
scroll to position [1723, 0]
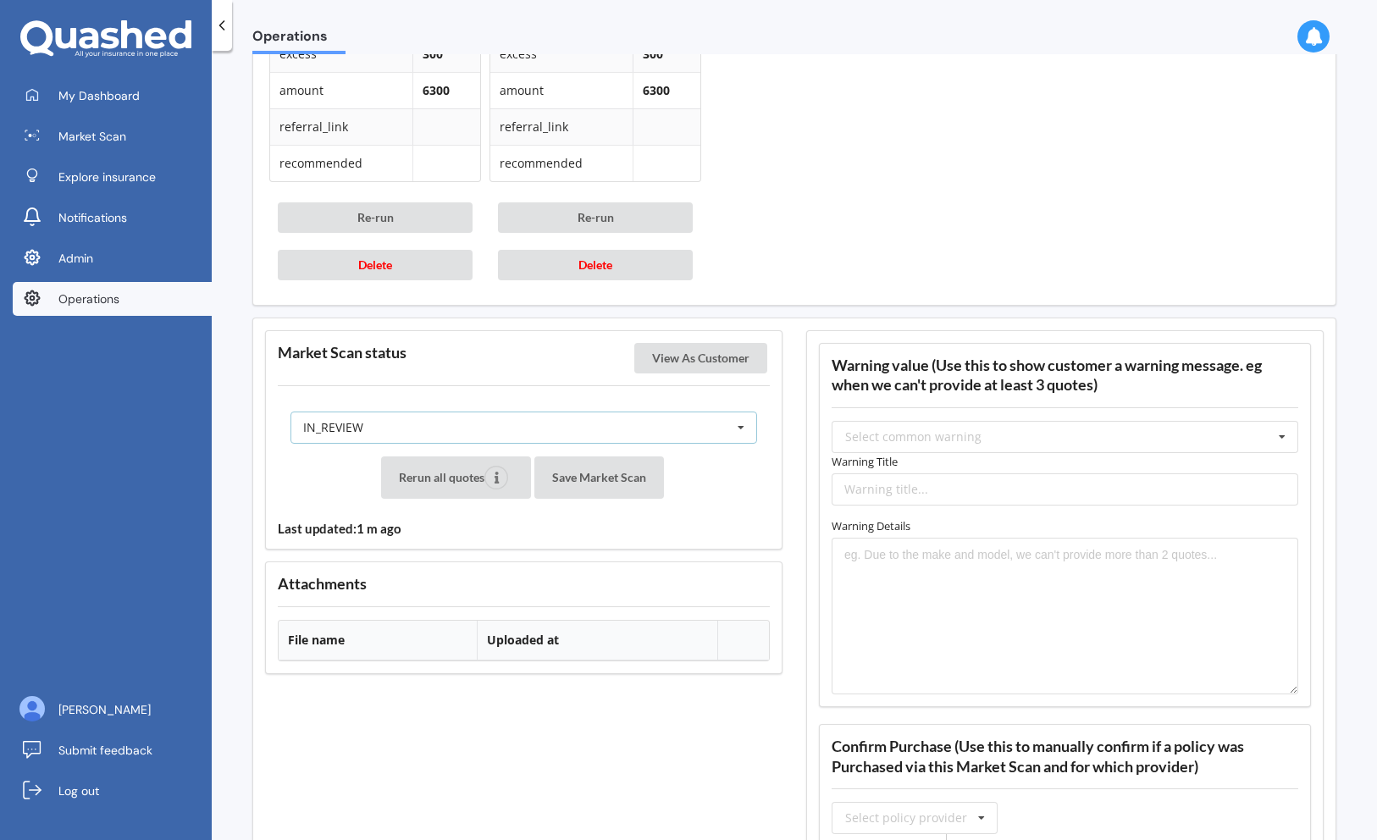
click at [586, 431] on div "IN_REVIEW READY PENDING VIEWED ABANDONED IN_REVIEW" at bounding box center [523, 428] width 467 height 32
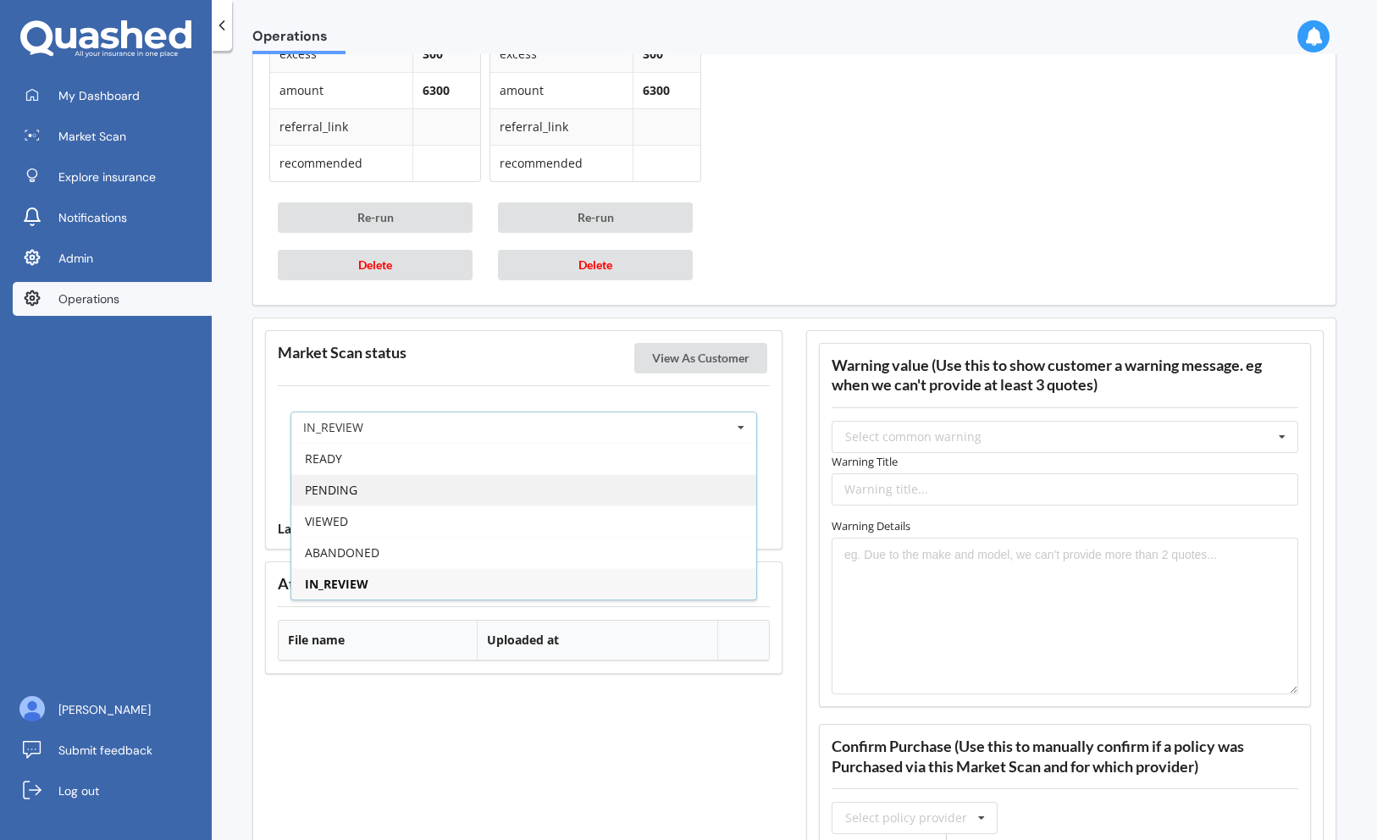
click at [540, 489] on div "PENDING" at bounding box center [523, 489] width 465 height 31
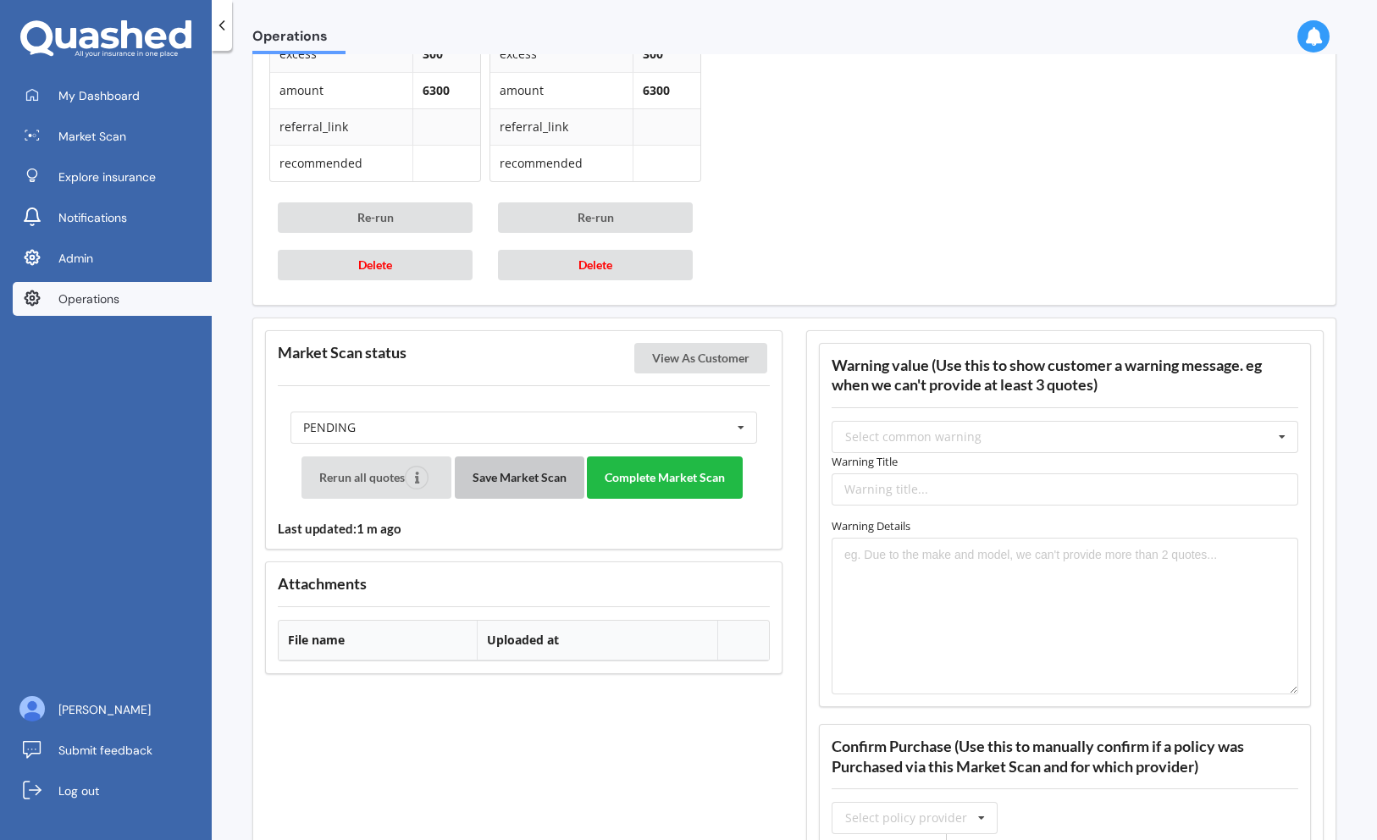
click at [533, 476] on button "Save Market Scan" at bounding box center [520, 477] width 130 height 42
click at [694, 356] on button "View As Customer" at bounding box center [700, 358] width 133 height 30
click at [644, 472] on button "Complete Market Scan" at bounding box center [665, 477] width 156 height 42
